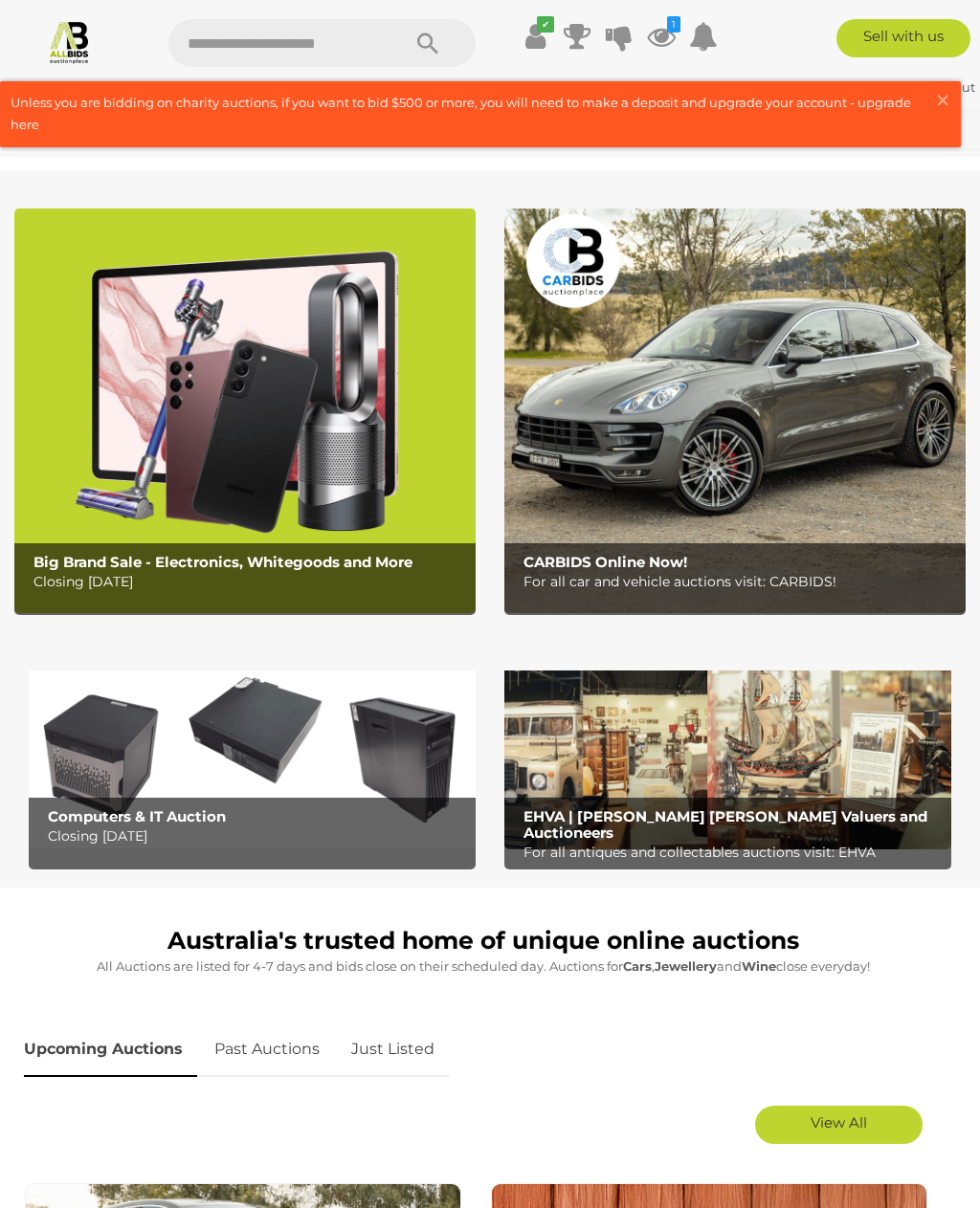
click at [315, 446] on img at bounding box center [245, 410] width 461 height 404
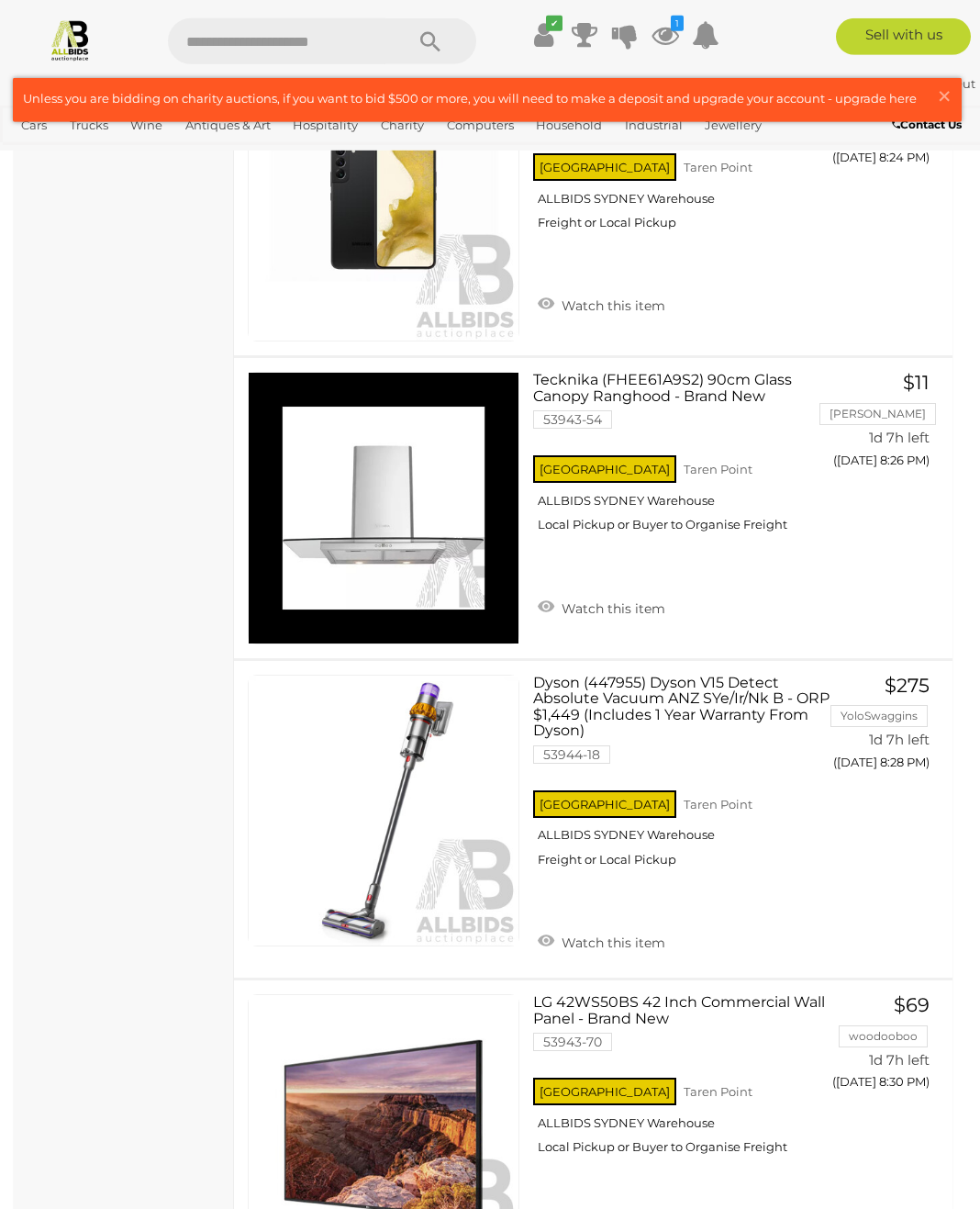
scroll to position [13347, 0]
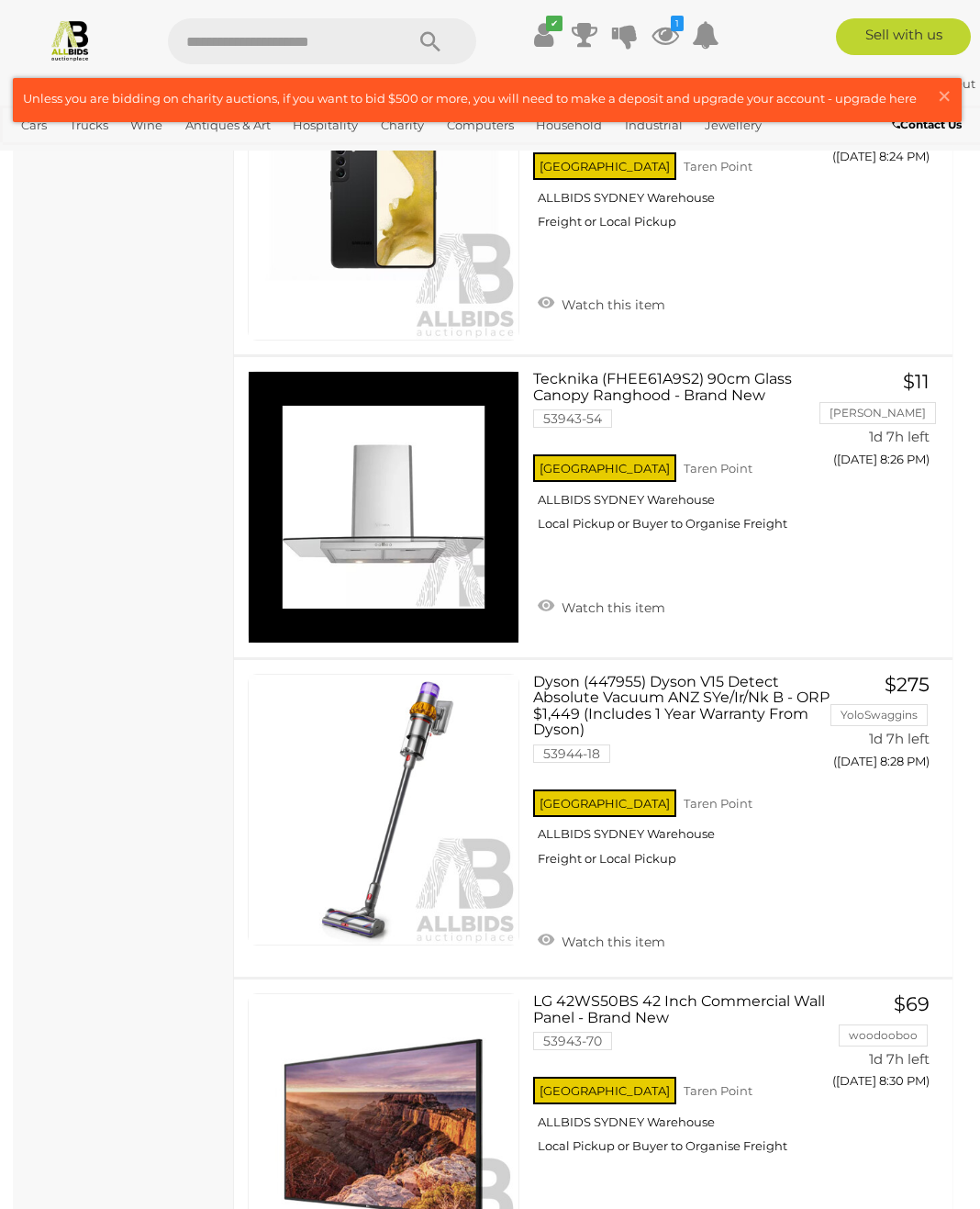
click at [951, 91] on span "×" at bounding box center [944, 96] width 16 height 36
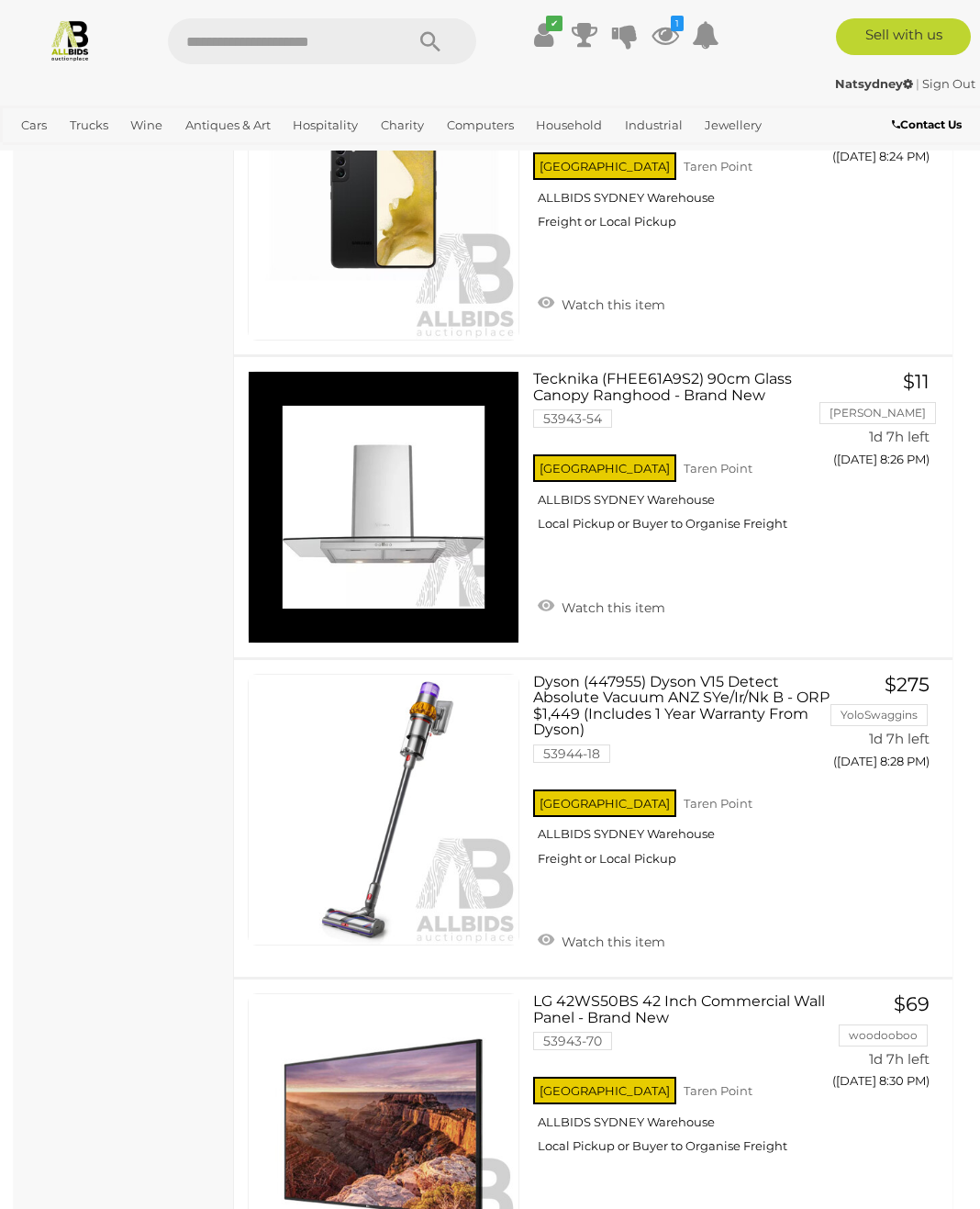
click at [0, 0] on link "Household Furniture" at bounding box center [0, 0] width 0 height 0
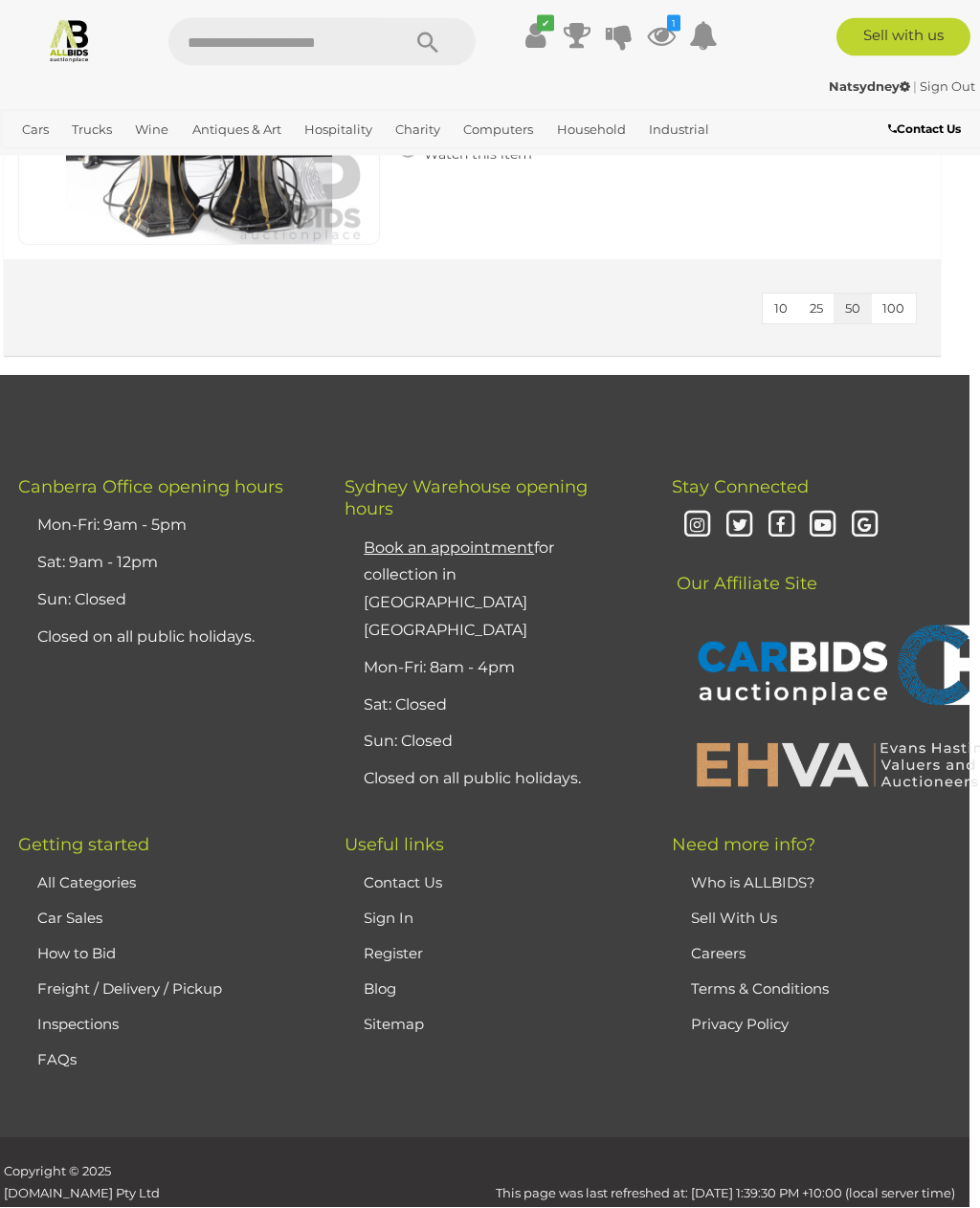
scroll to position [2711, 11]
click at [0, 0] on link "Antiques & Vintage" at bounding box center [0, 0] width 0 height 0
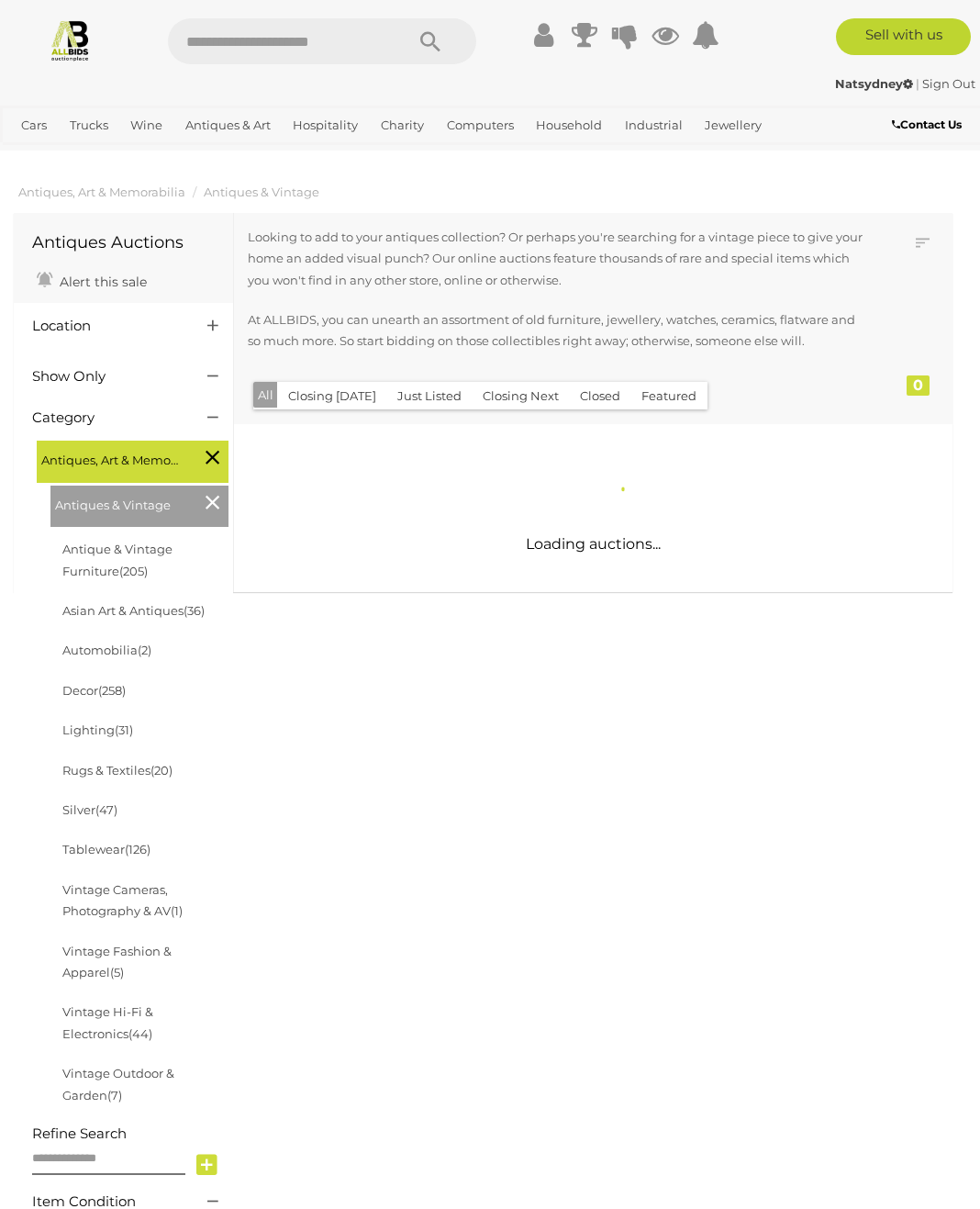
scroll to position [4, 0]
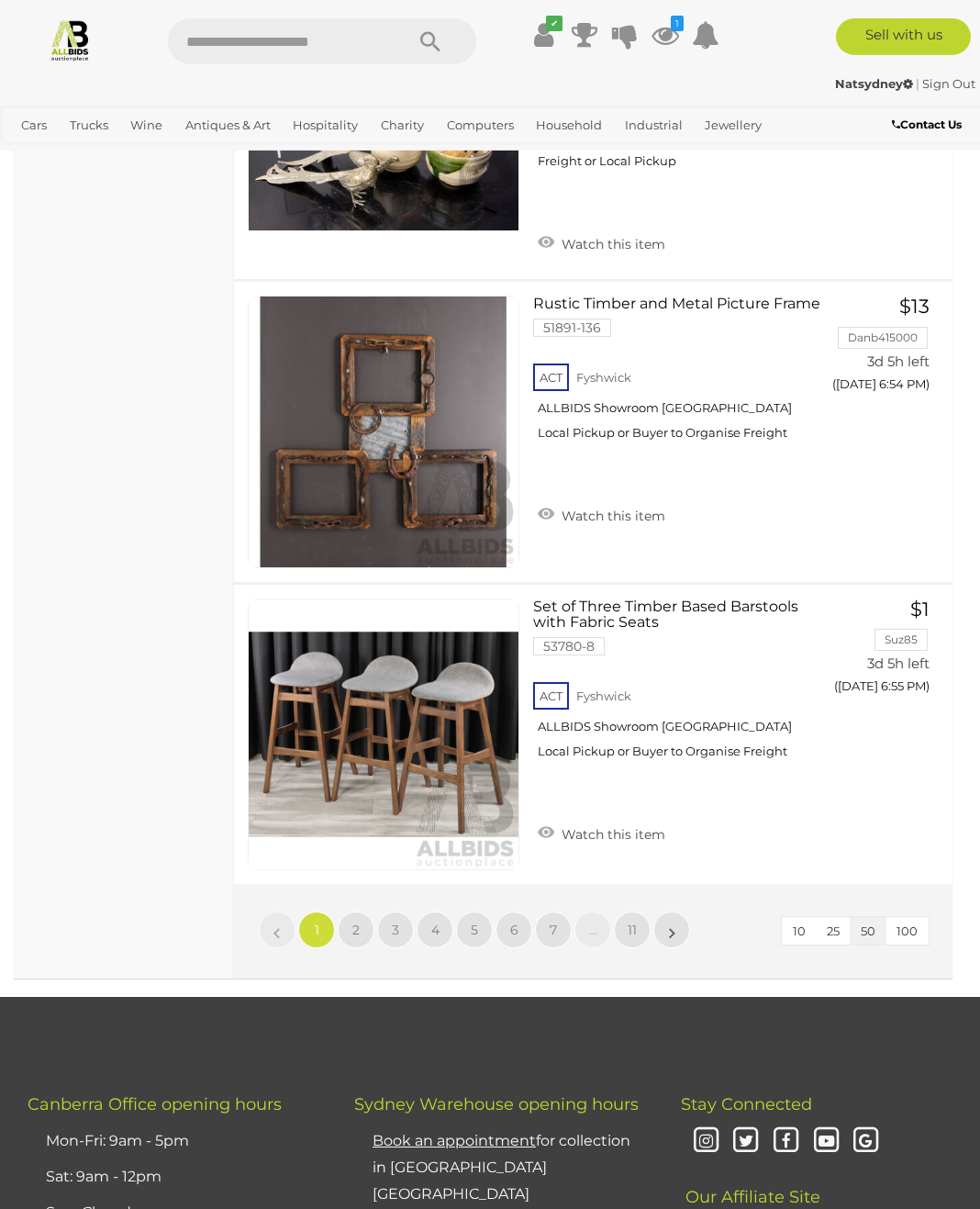
scroll to position [14975, 0]
click at [666, 911] on link "»" at bounding box center [671, 929] width 37 height 37
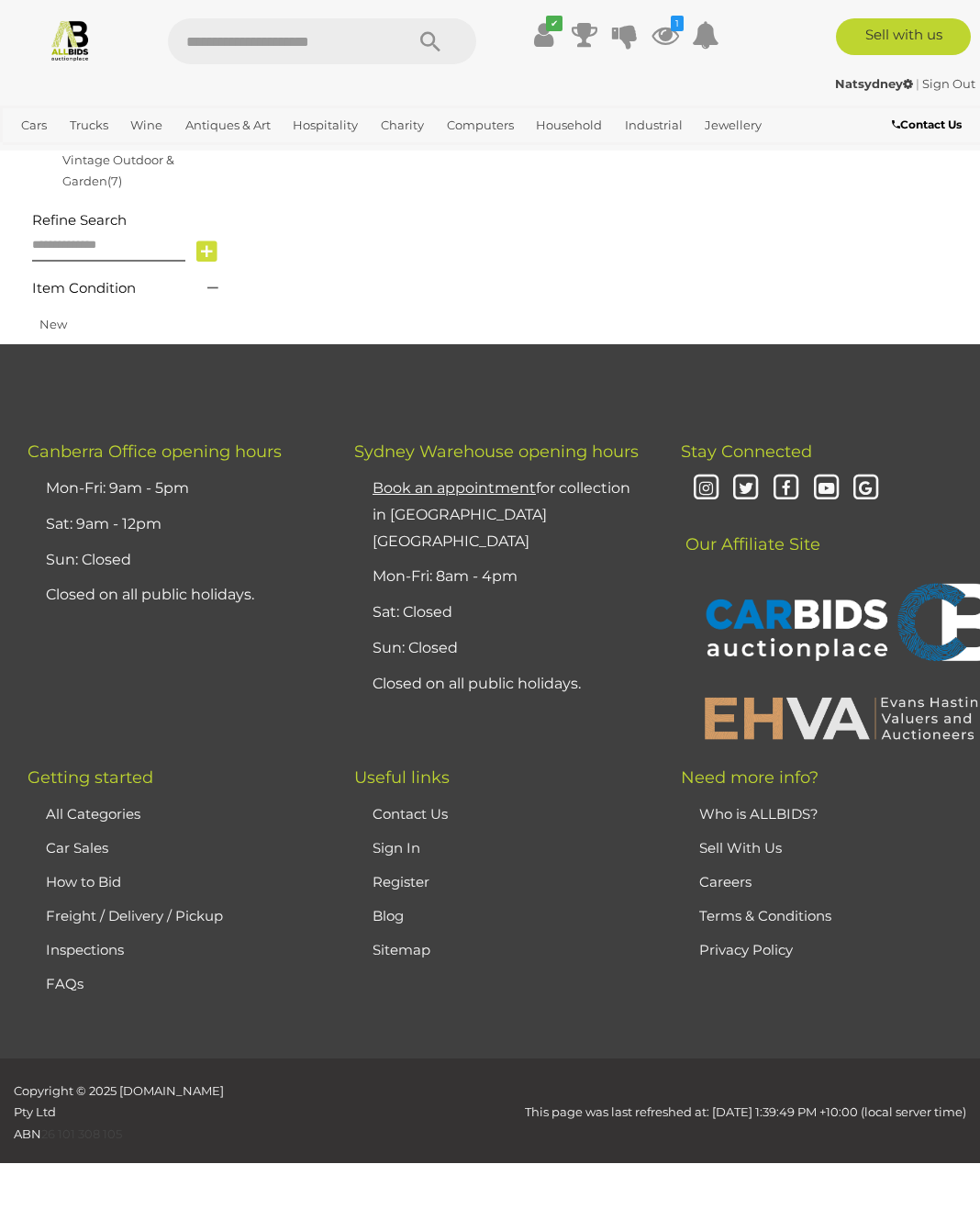
scroll to position [268, 0]
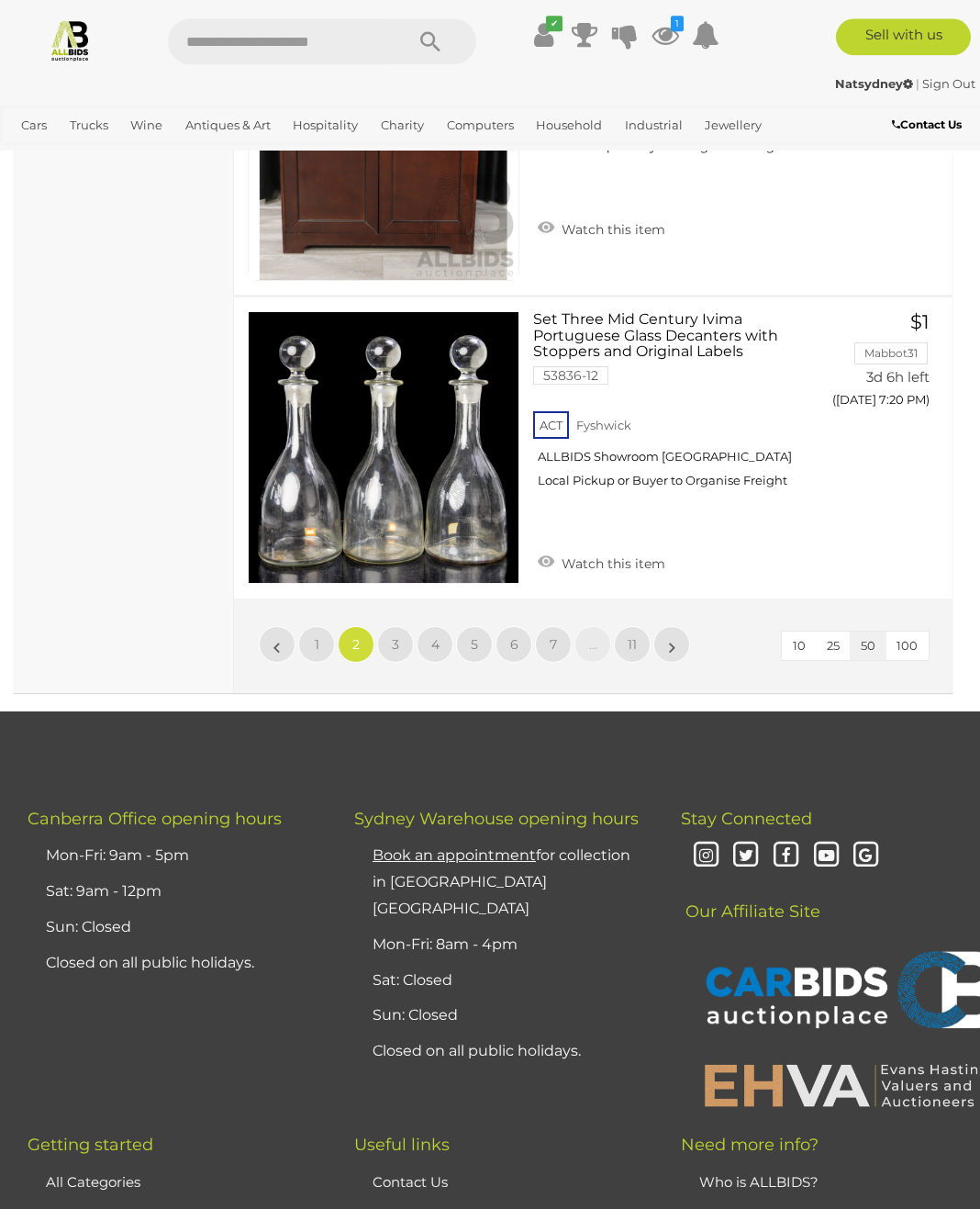
scroll to position [15163, 0]
click at [681, 626] on link "»" at bounding box center [671, 644] width 37 height 37
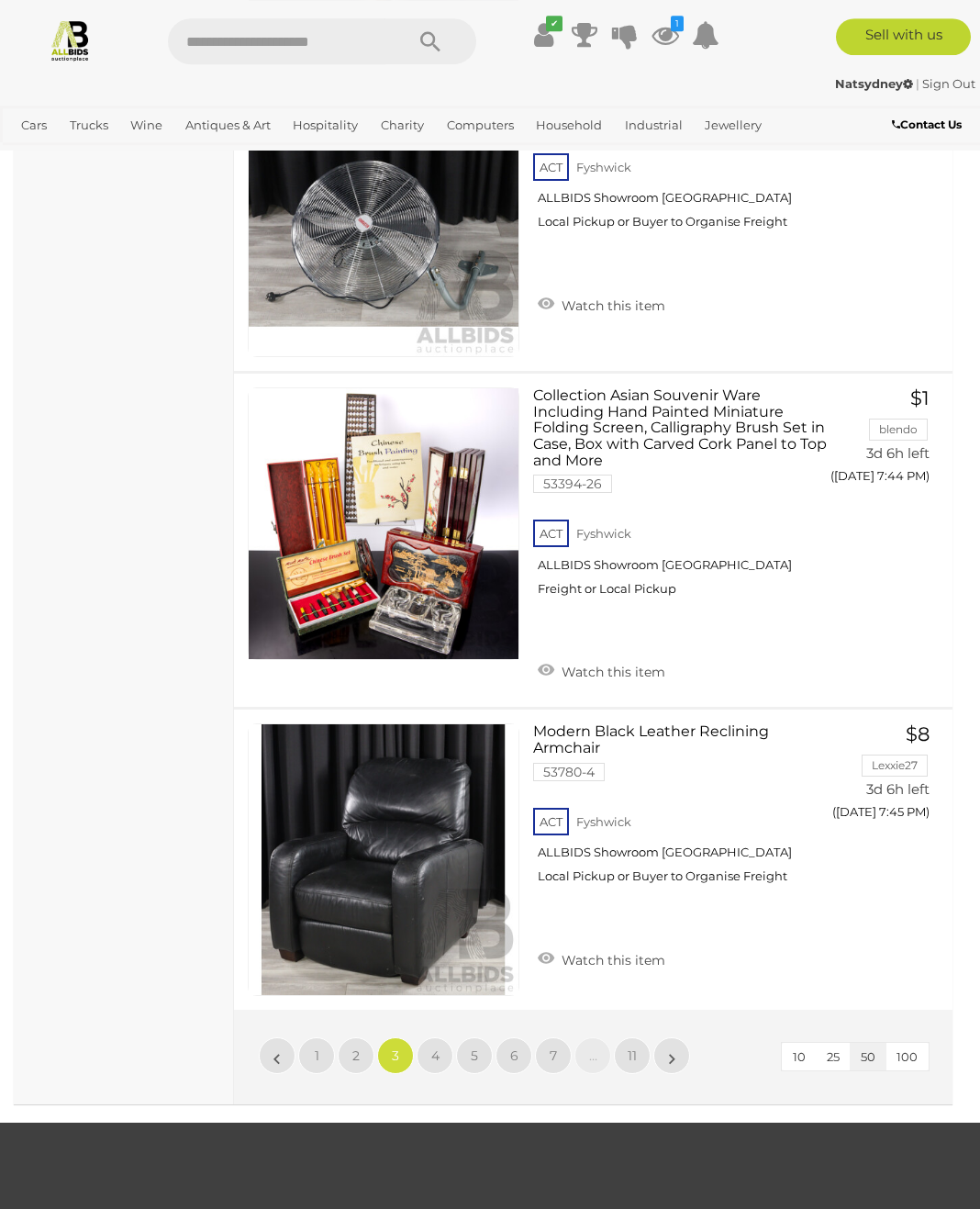
scroll to position [14737, 0]
click at [664, 1037] on link "»" at bounding box center [671, 1055] width 37 height 37
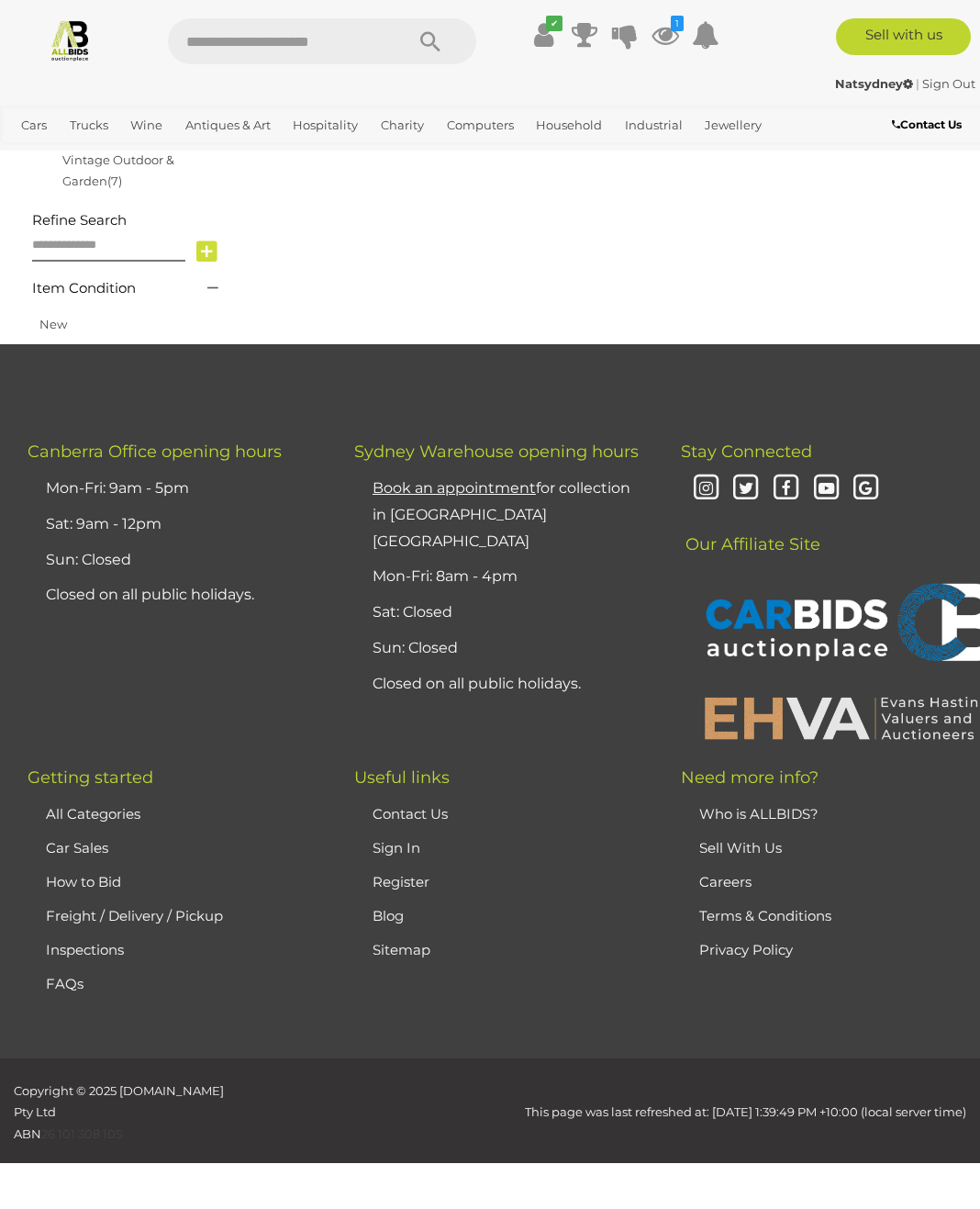
scroll to position [268, 0]
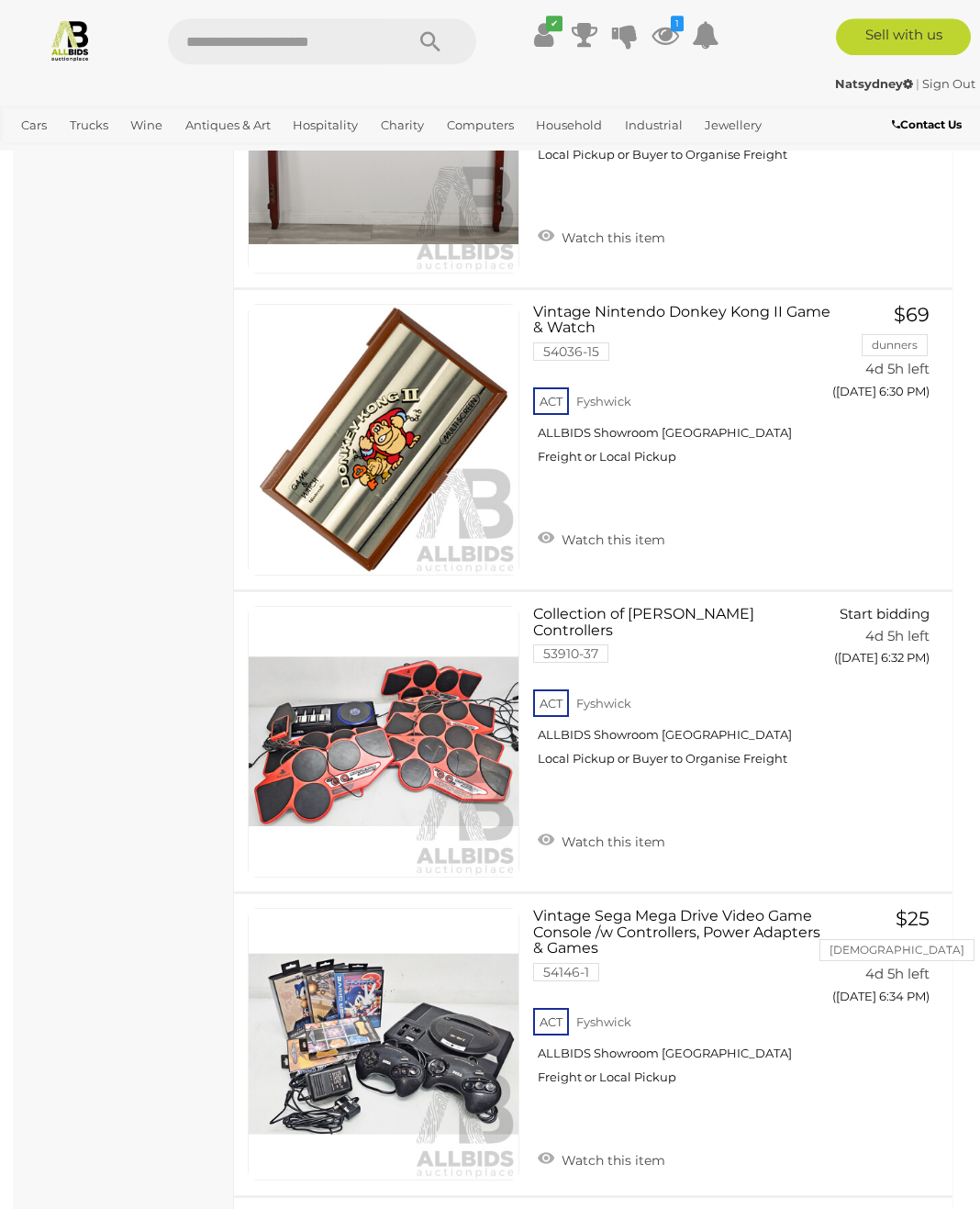
scroll to position [7182, 0]
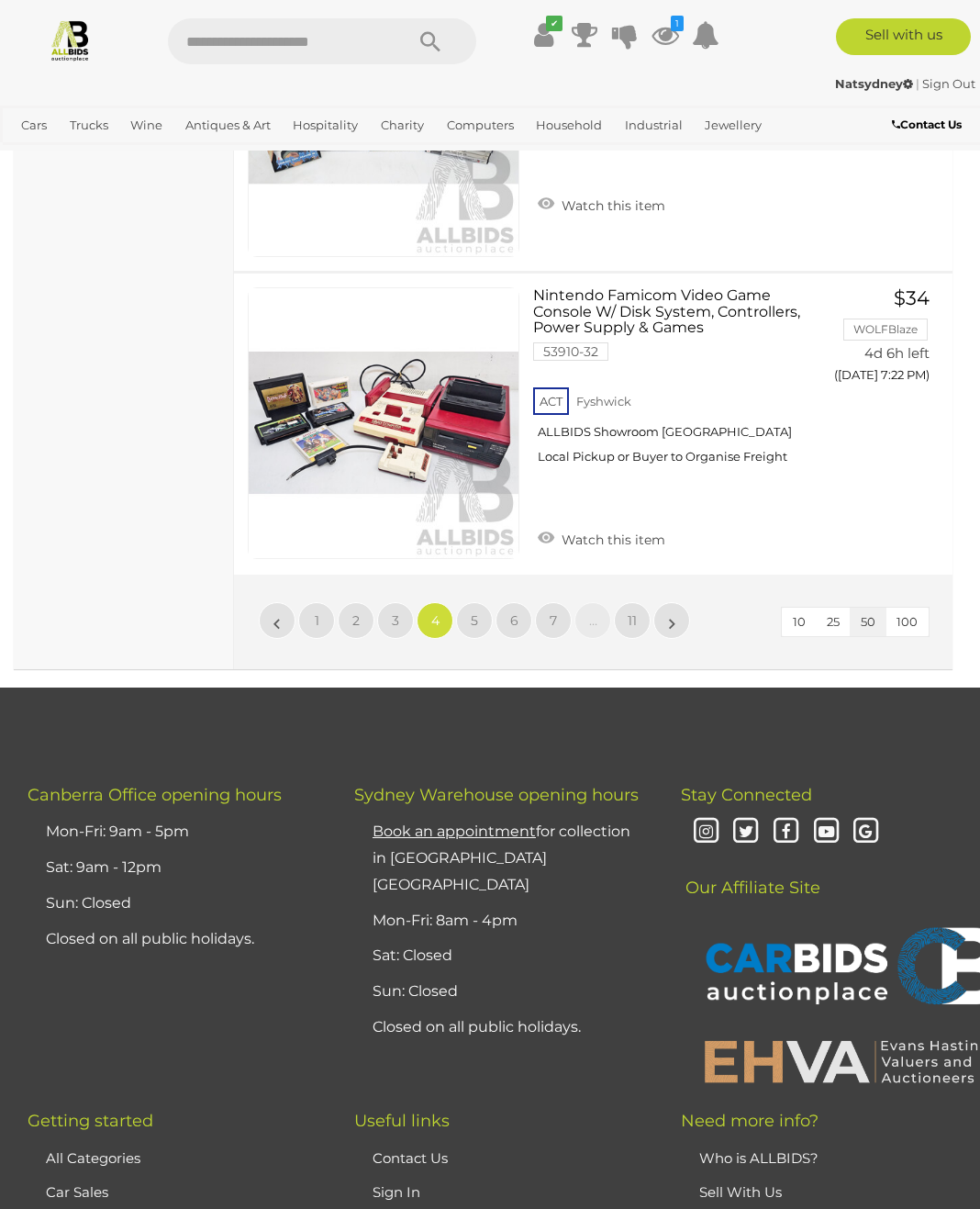
click at [668, 602] on link "»" at bounding box center [671, 620] width 37 height 37
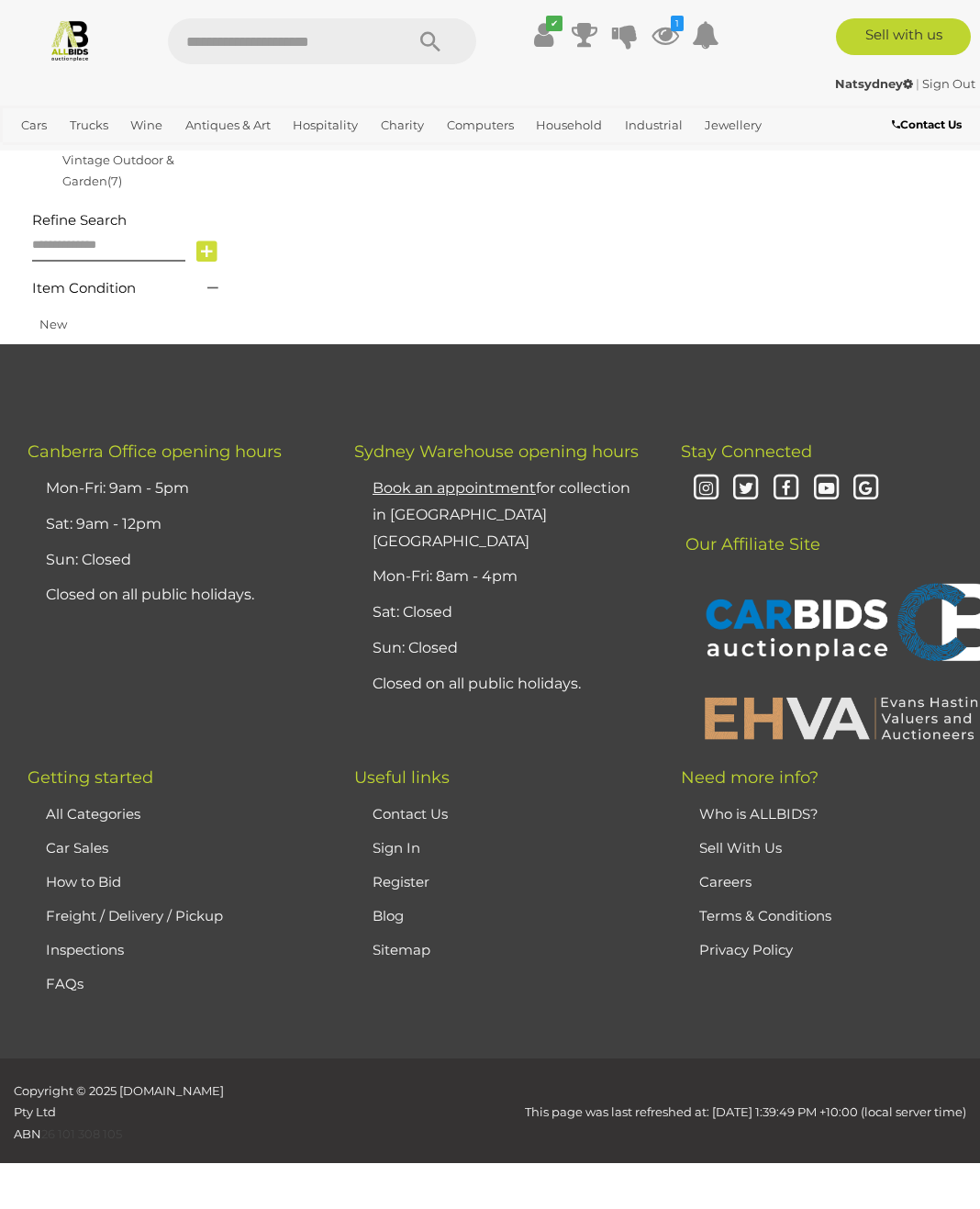
scroll to position [268, 0]
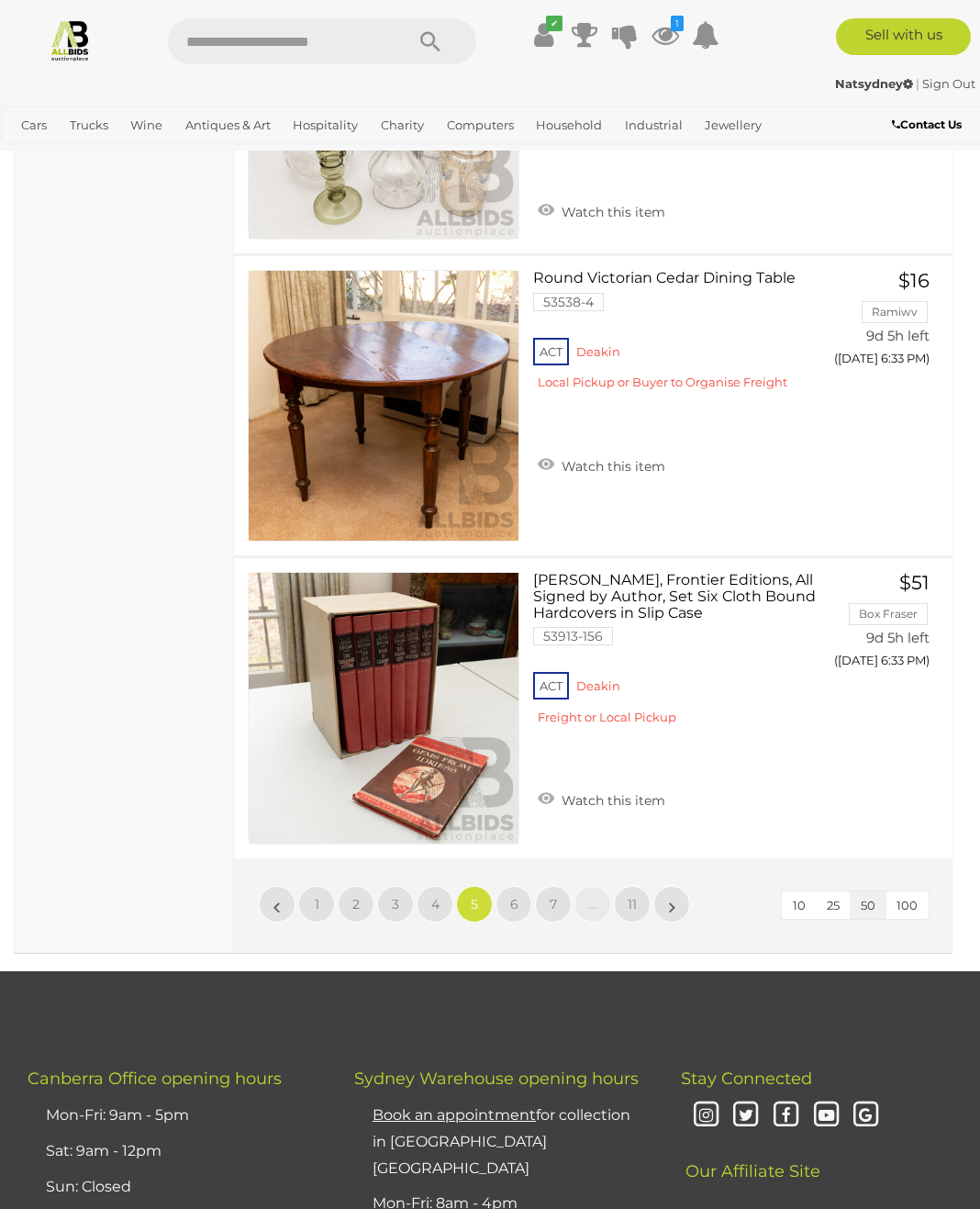
scroll to position [8607, 0]
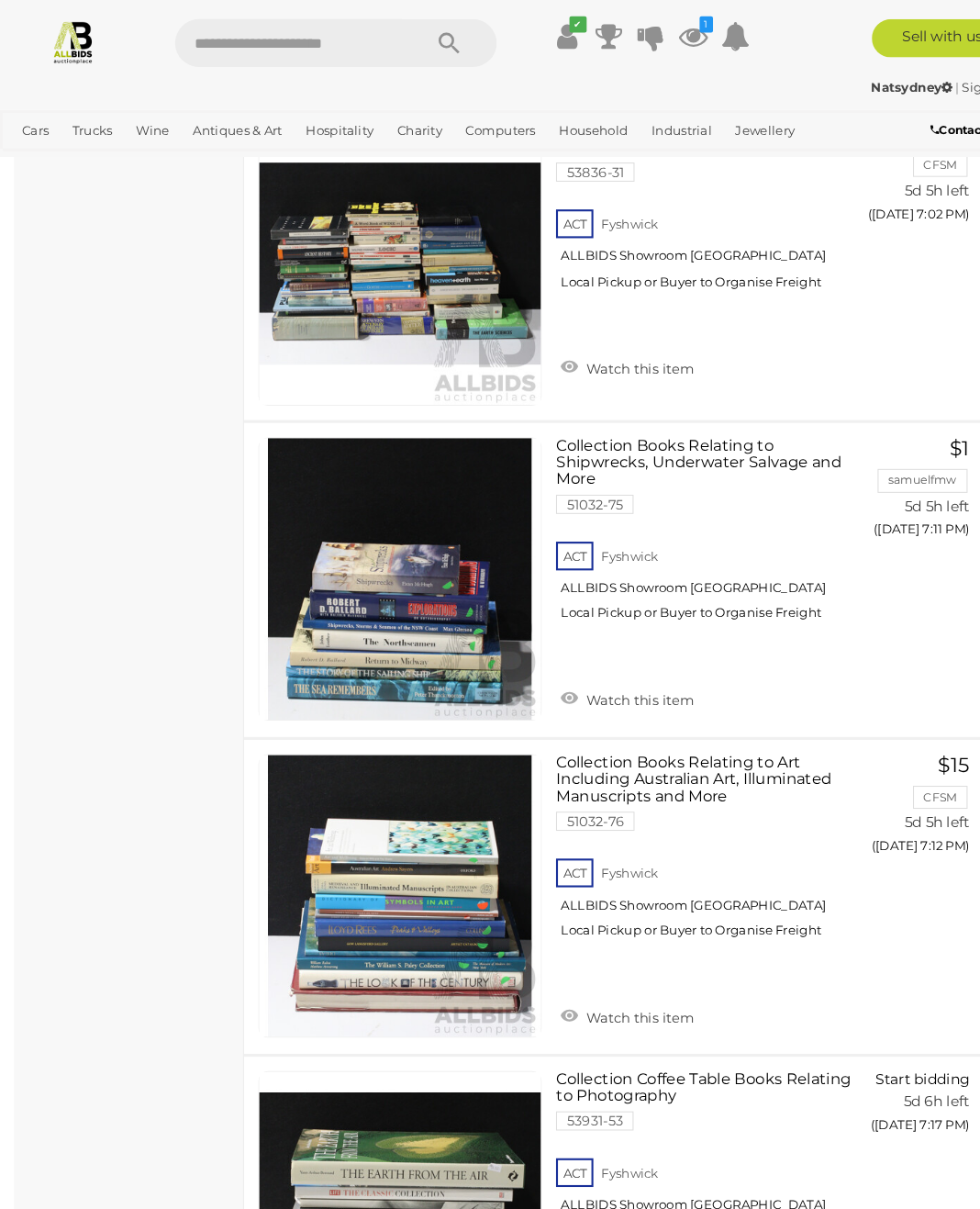
click at [314, 36] on input "text" at bounding box center [277, 41] width 218 height 46
type input "**********"
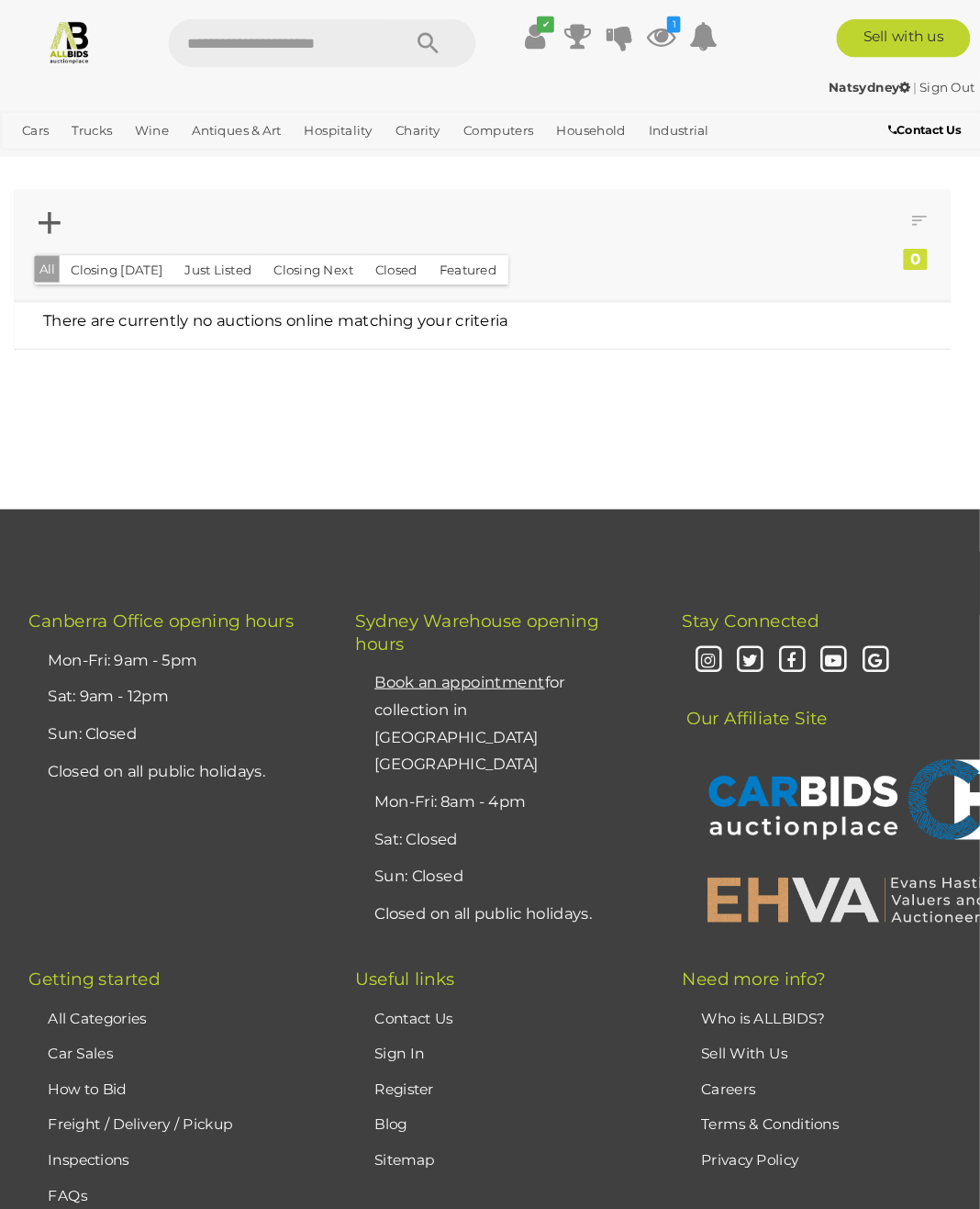
scroll to position [4, 0]
